Goal: Find specific page/section: Find specific page/section

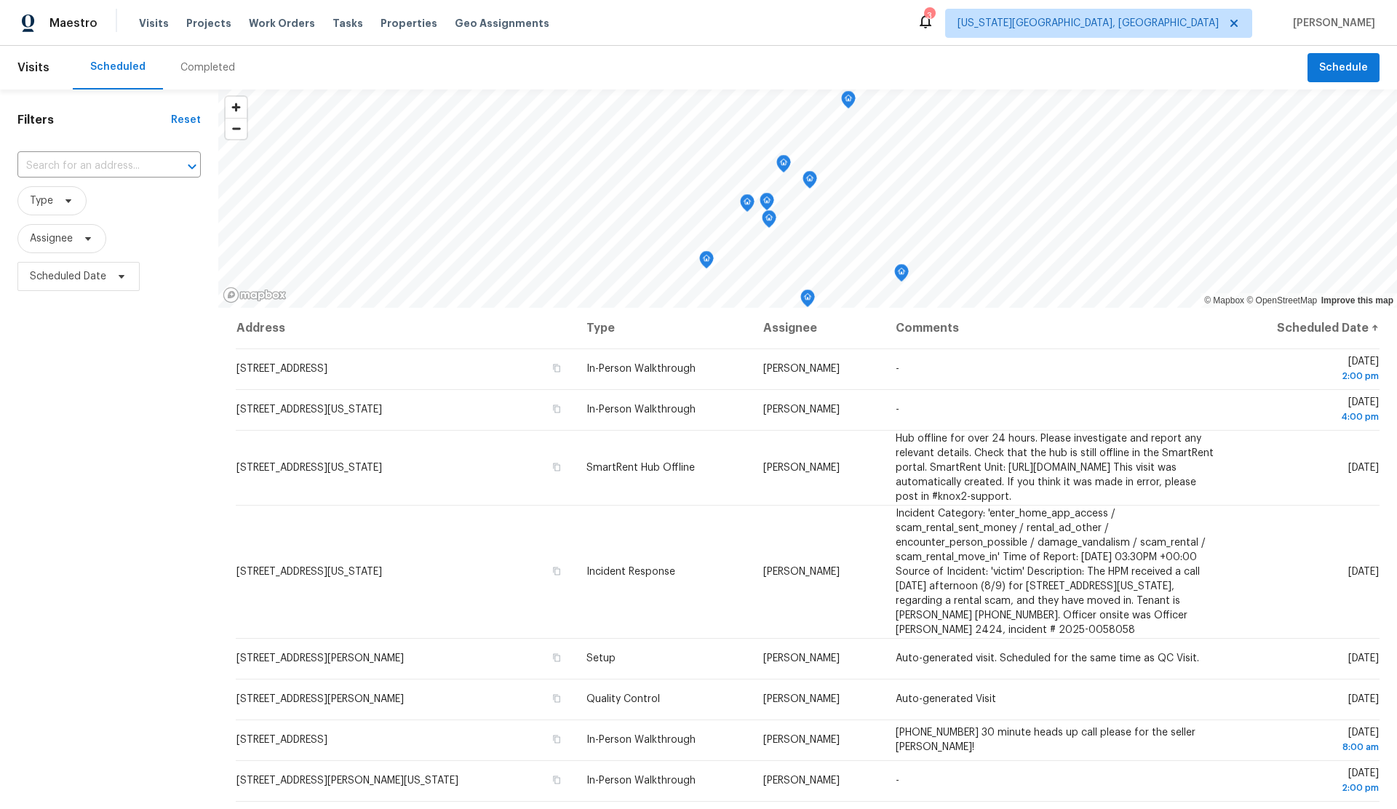
scroll to position [105, 0]
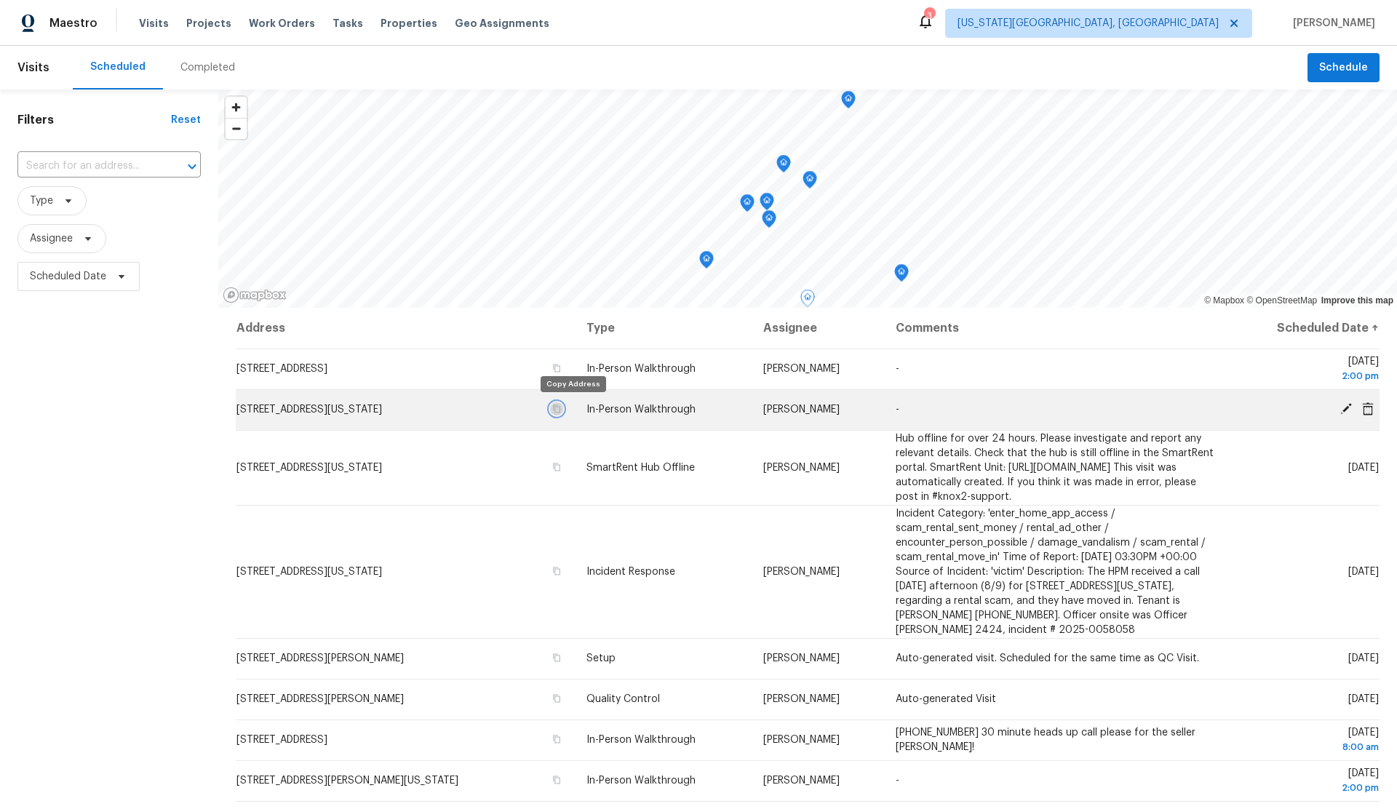
click at [561, 406] on icon "button" at bounding box center [557, 409] width 7 height 8
click at [561, 409] on icon "button" at bounding box center [556, 408] width 9 height 9
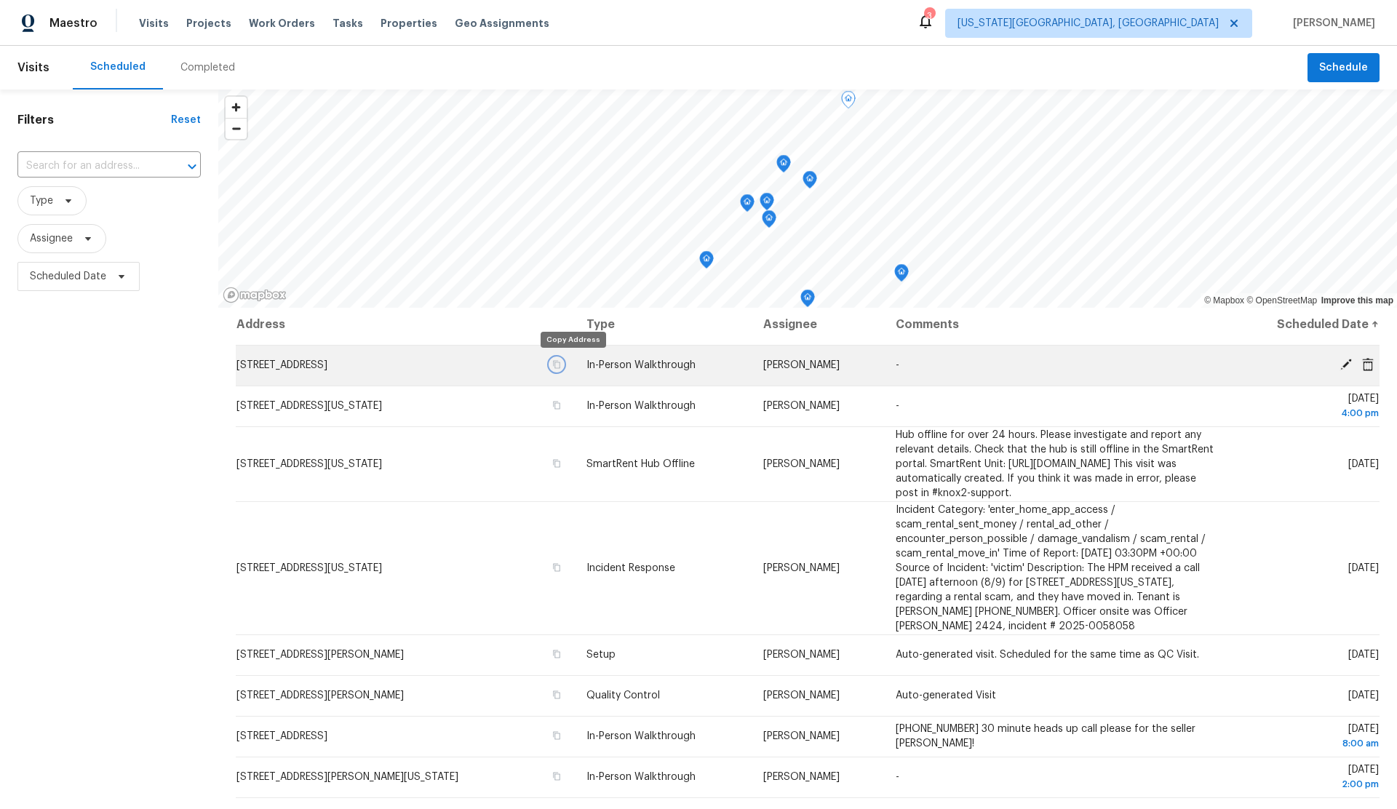
click at [561, 365] on icon "button" at bounding box center [557, 365] width 7 height 8
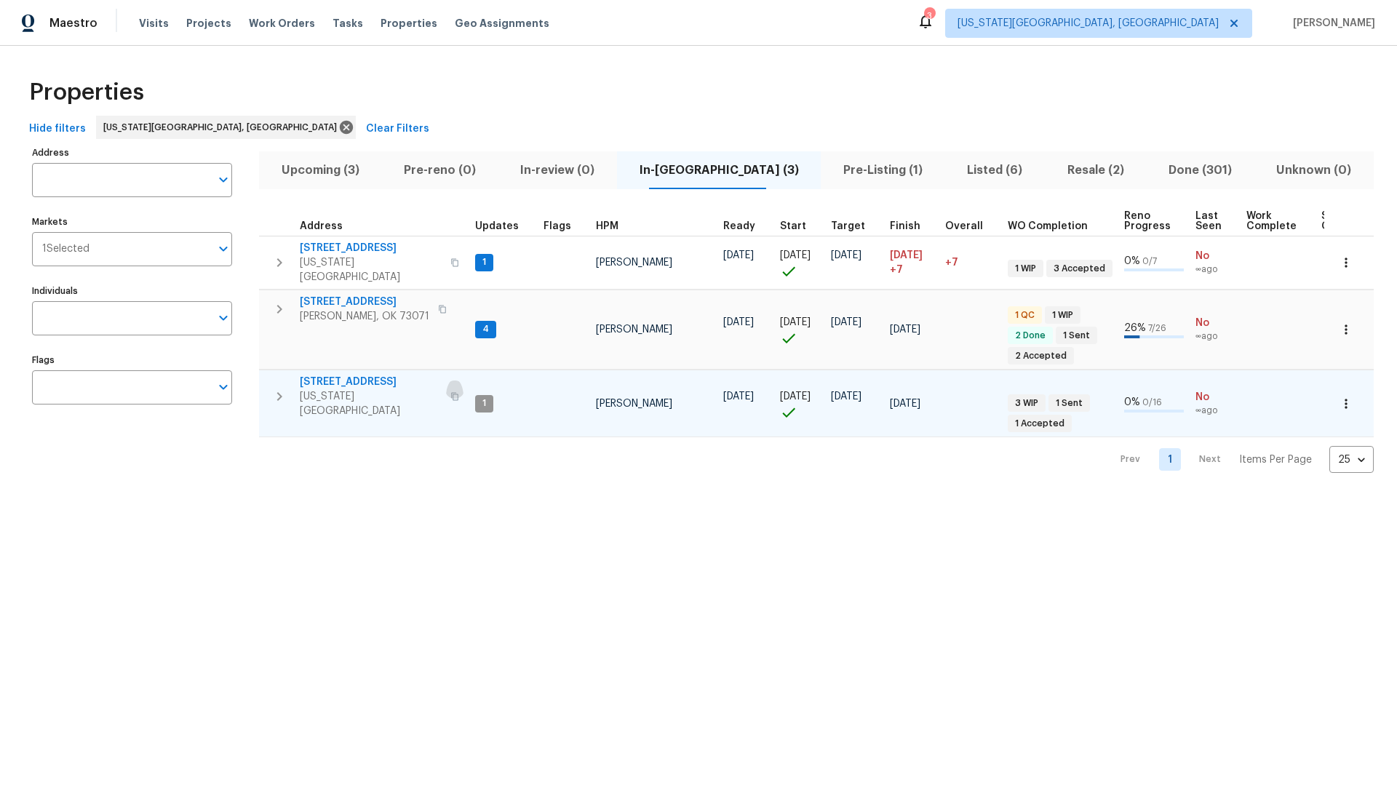
click at [450, 392] on icon "button" at bounding box center [454, 396] width 9 height 9
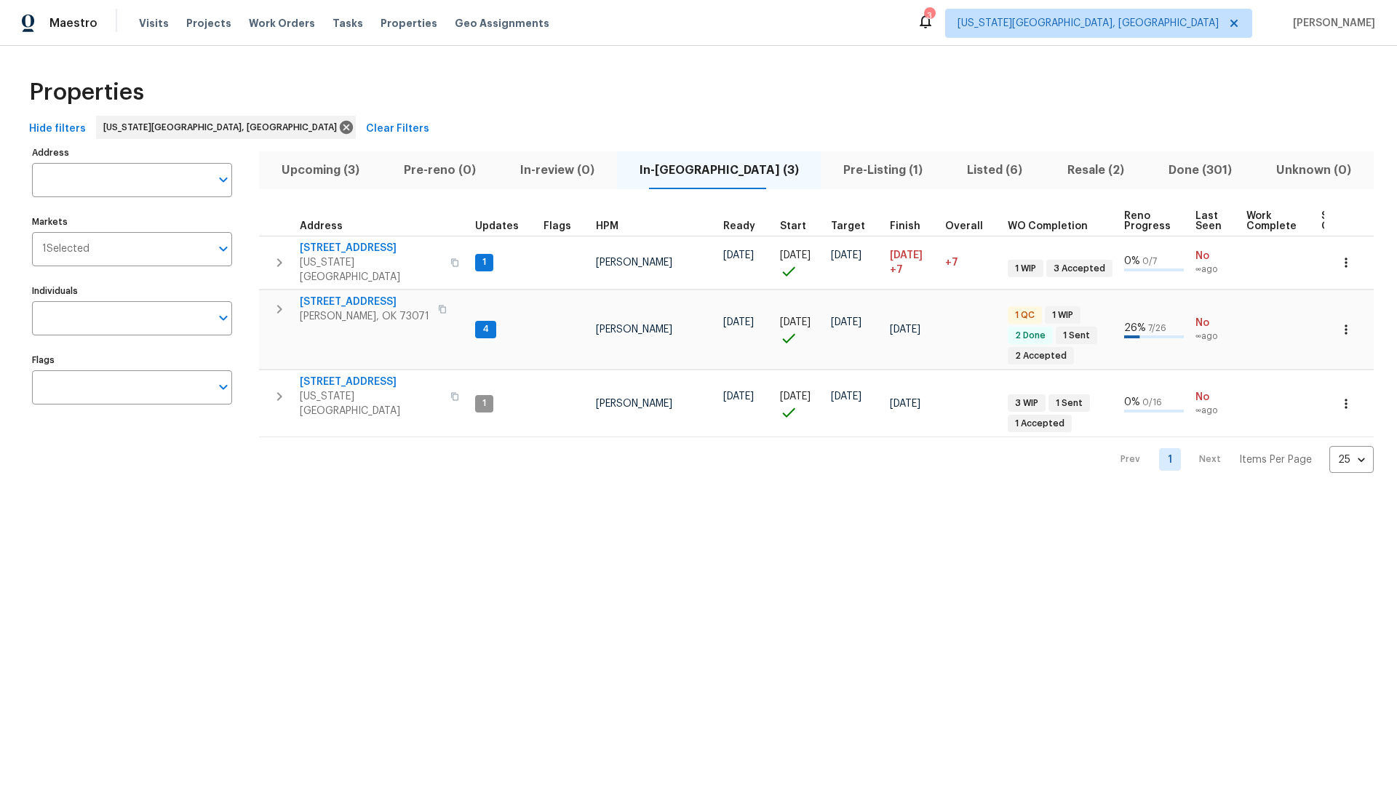
click at [319, 167] on span "Upcoming (3)" at bounding box center [320, 170] width 105 height 20
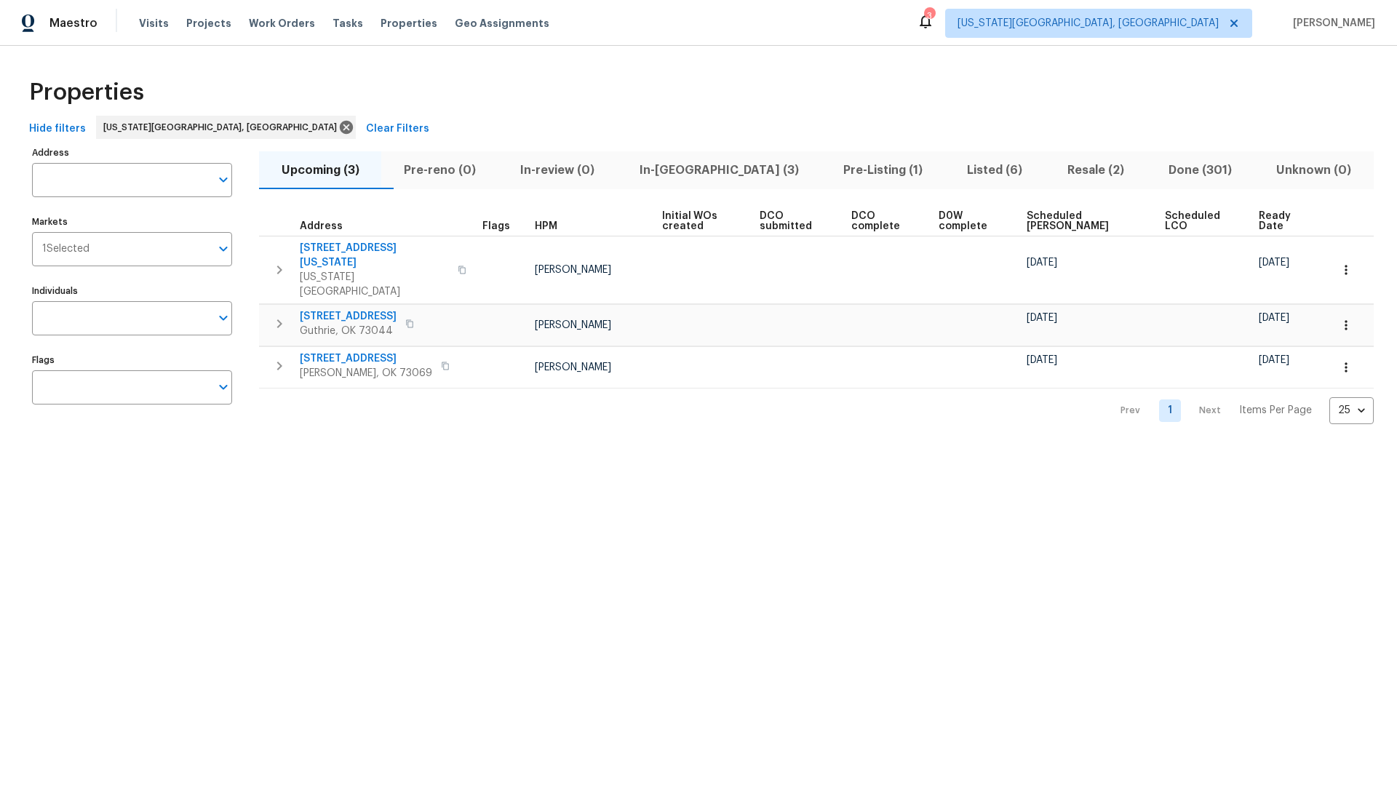
click at [1072, 223] on span "Scheduled COE" at bounding box center [1082, 221] width 113 height 20
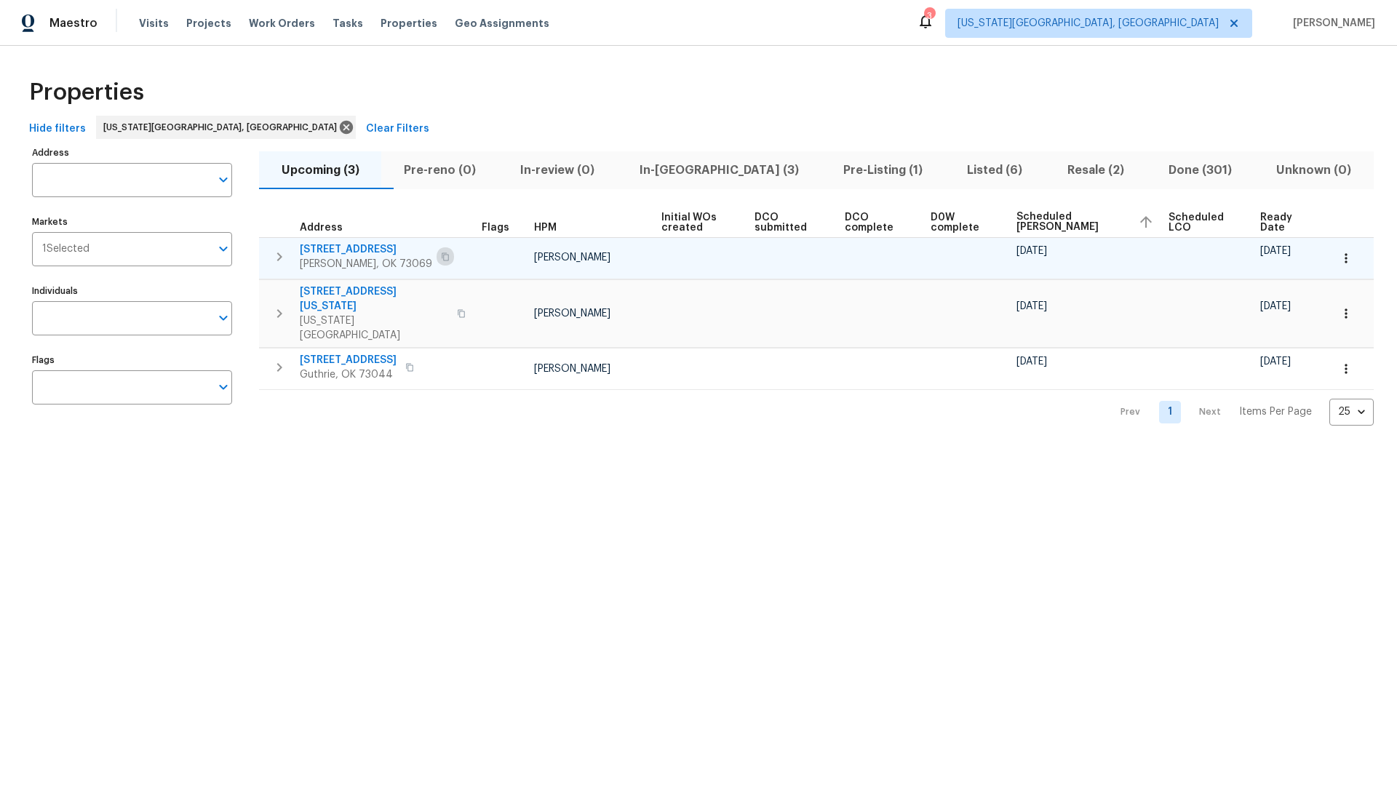
click at [441, 255] on icon "button" at bounding box center [445, 256] width 9 height 9
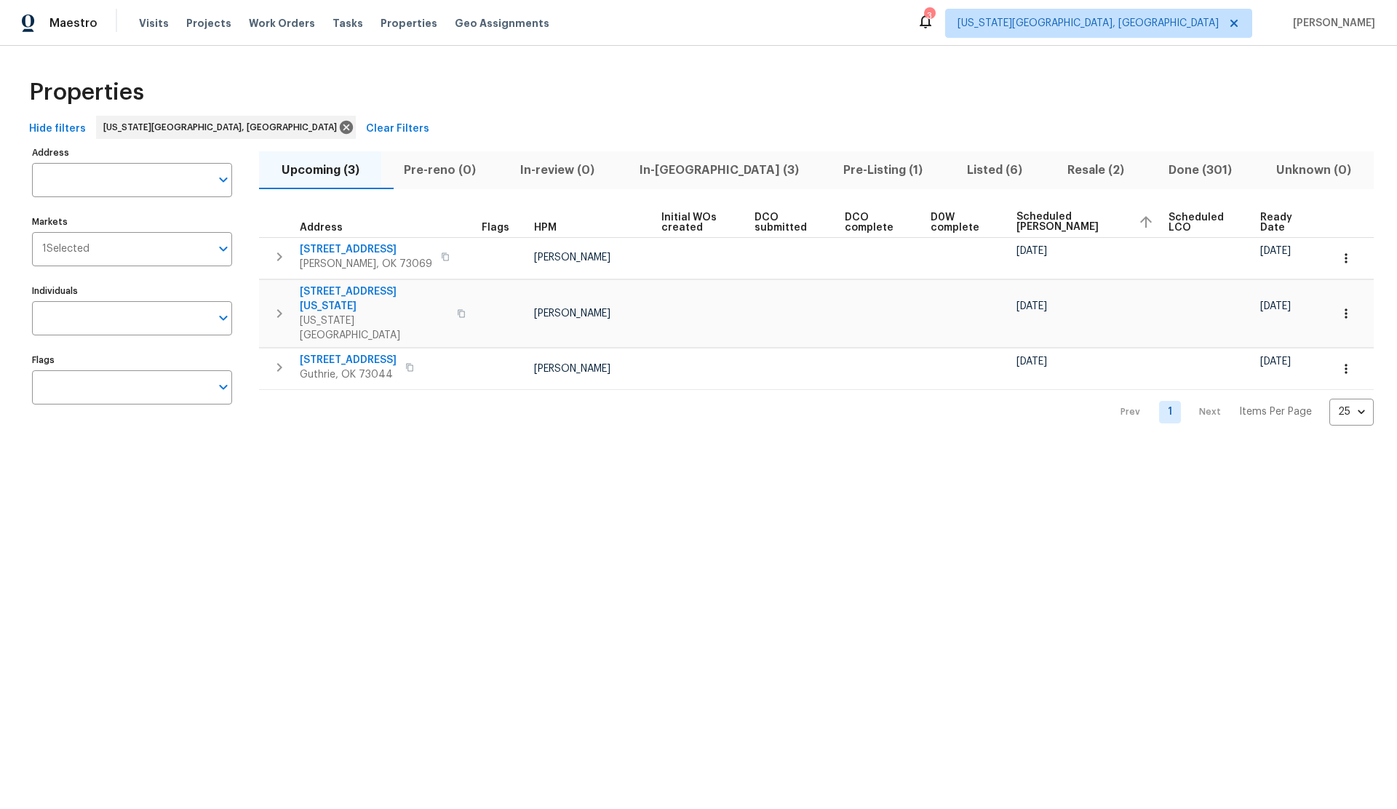
click at [690, 172] on span "In-reno (3)" at bounding box center [719, 170] width 186 height 20
